Goal: Contribute content

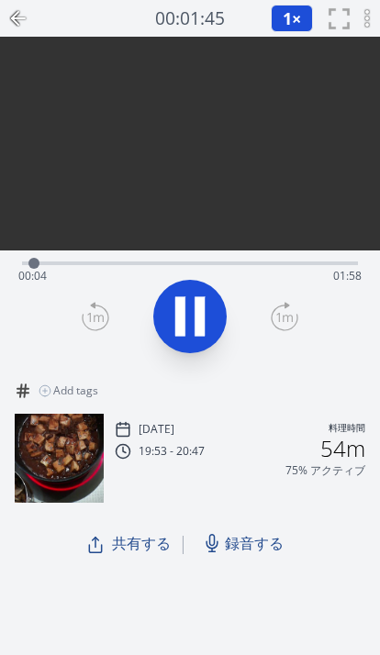
click at [247, 541] on span "録音する" at bounding box center [254, 543] width 59 height 22
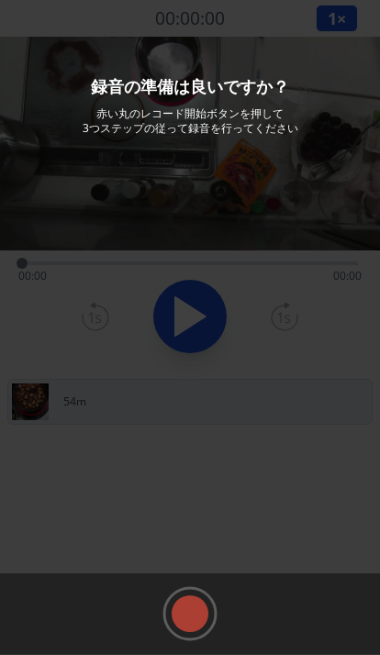
click at [193, 606] on rect at bounding box center [190, 614] width 28 height 28
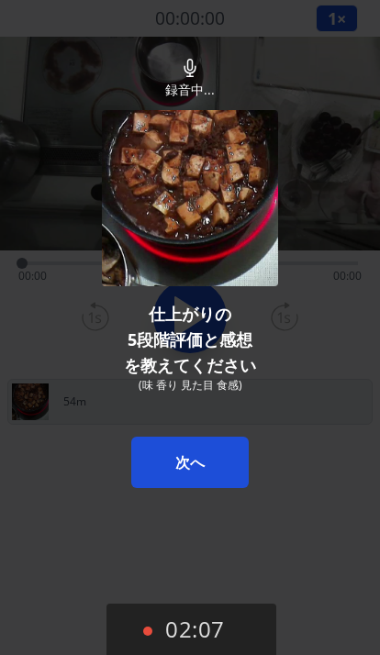
click at [205, 625] on button "02:07" at bounding box center [191, 631] width 170 height 54
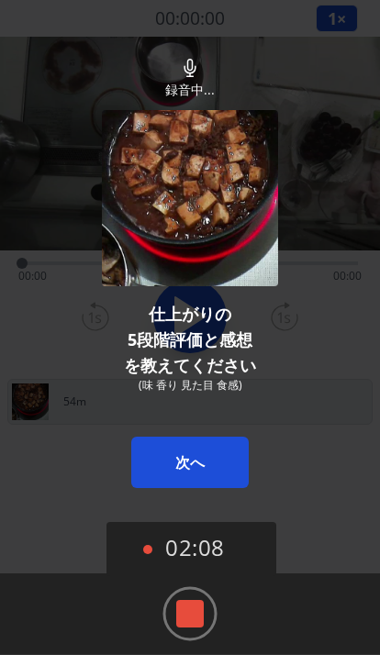
click at [189, 612] on rect at bounding box center [190, 614] width 28 height 28
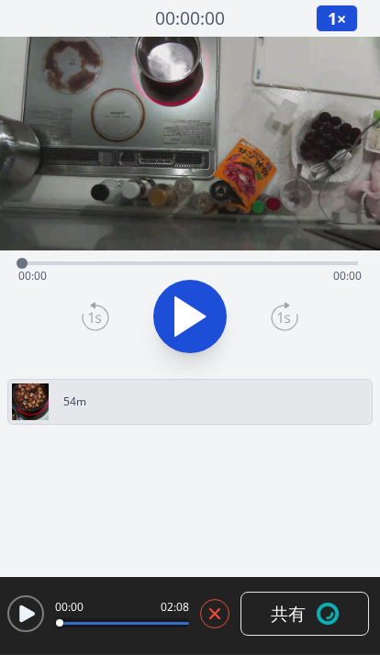
click at [319, 610] on img at bounding box center [328, 614] width 22 height 22
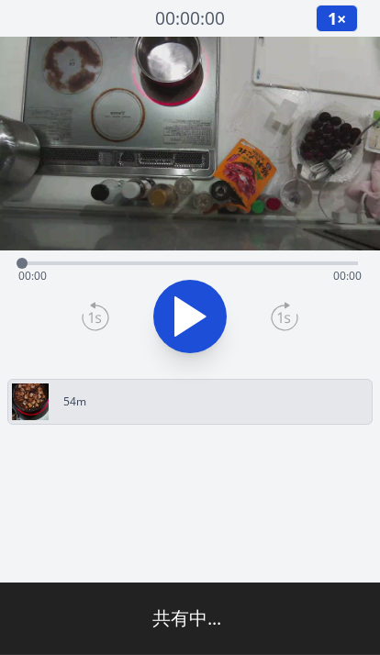
type input "**********"
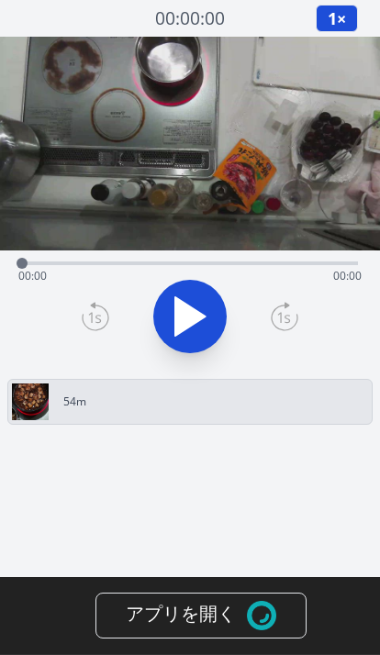
click at [275, 609] on img at bounding box center [261, 615] width 29 height 29
